Goal: Information Seeking & Learning: Find specific fact

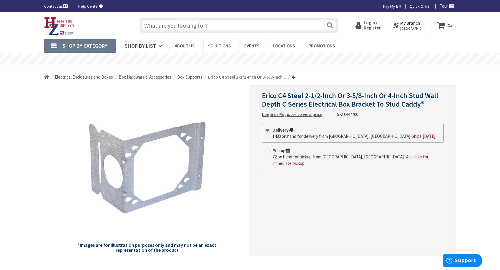
click at [166, 30] on input "text" at bounding box center [239, 25] width 199 height 15
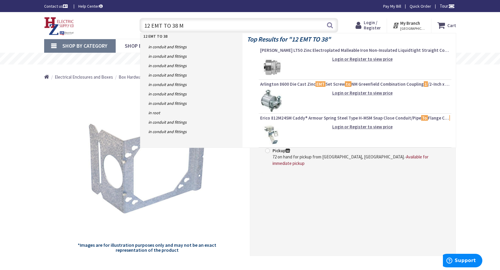
type input "12 EMT TO 38 MC"
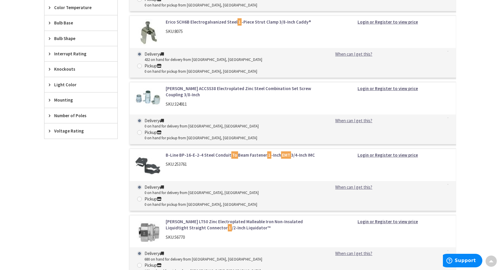
scroll to position [500, 0]
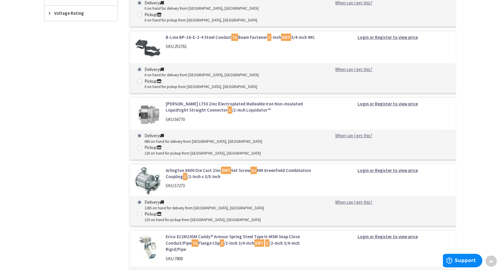
click at [211, 167] on link "Arlington 8600 Die Cast Zinc EMT Set Screw to NM Greenfield Combination Couplin…" at bounding box center [241, 173] width 150 height 13
